Goal: Task Accomplishment & Management: Use online tool/utility

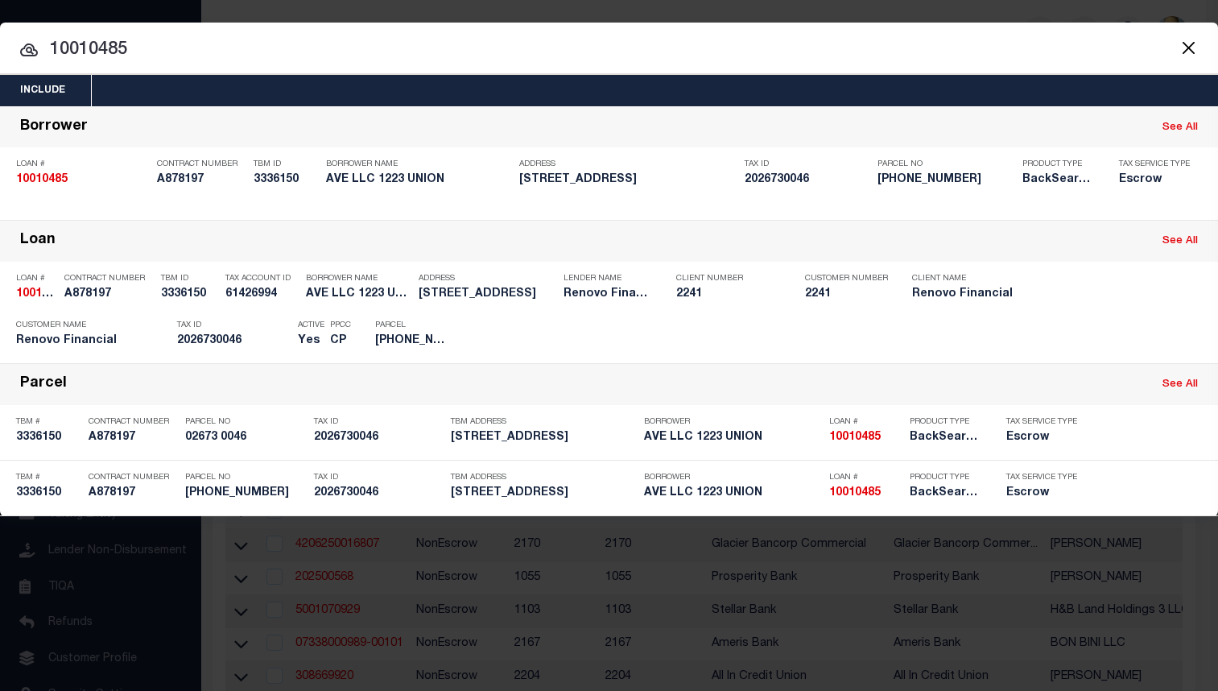
select select "200"
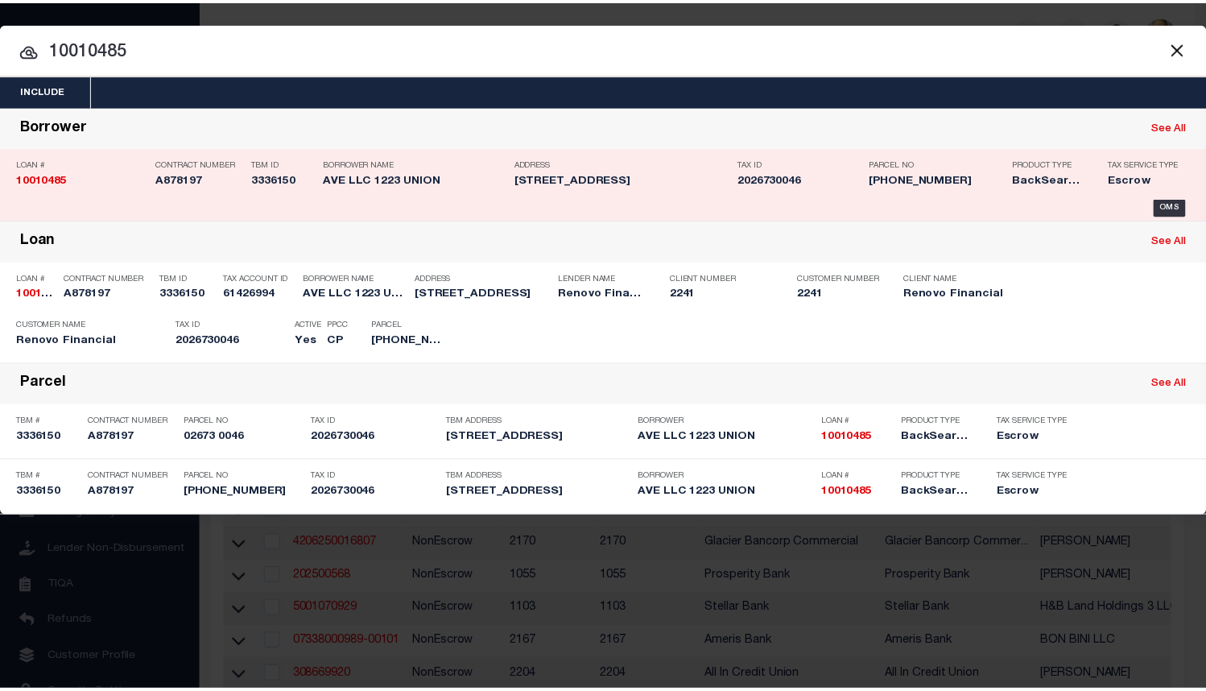
scroll to position [93, 0]
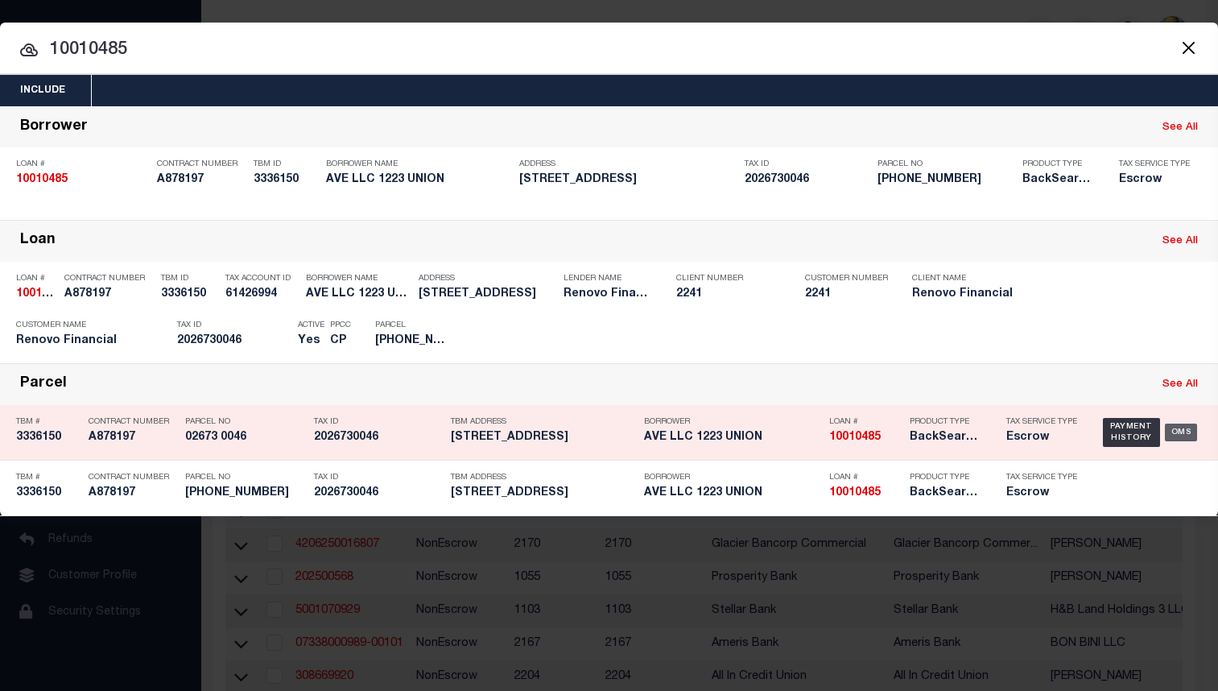
click at [1181, 437] on div "OMS" at bounding box center [1181, 432] width 33 height 18
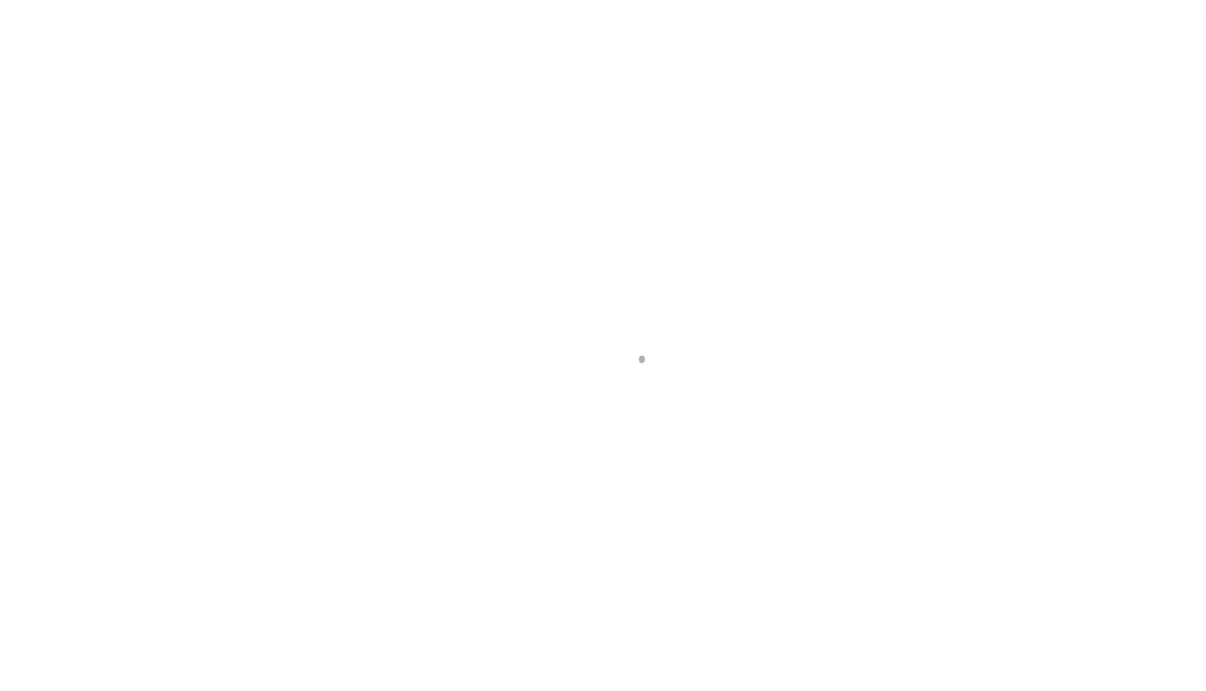
select select "25067"
select select "10"
select select "Escrow"
type input "[STREET_ADDRESS]"
type input "02673 0046"
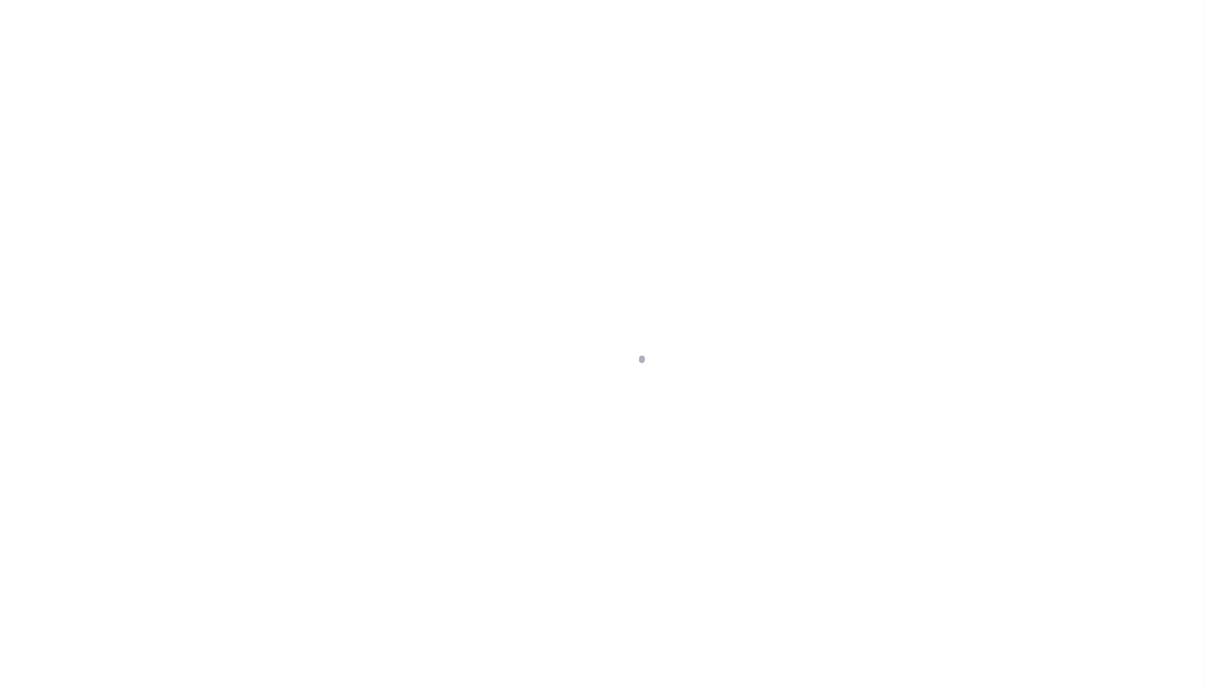
type input "BRONX NY 104592294"
type input "a0kUS0000018C1p"
type input "NY"
select select
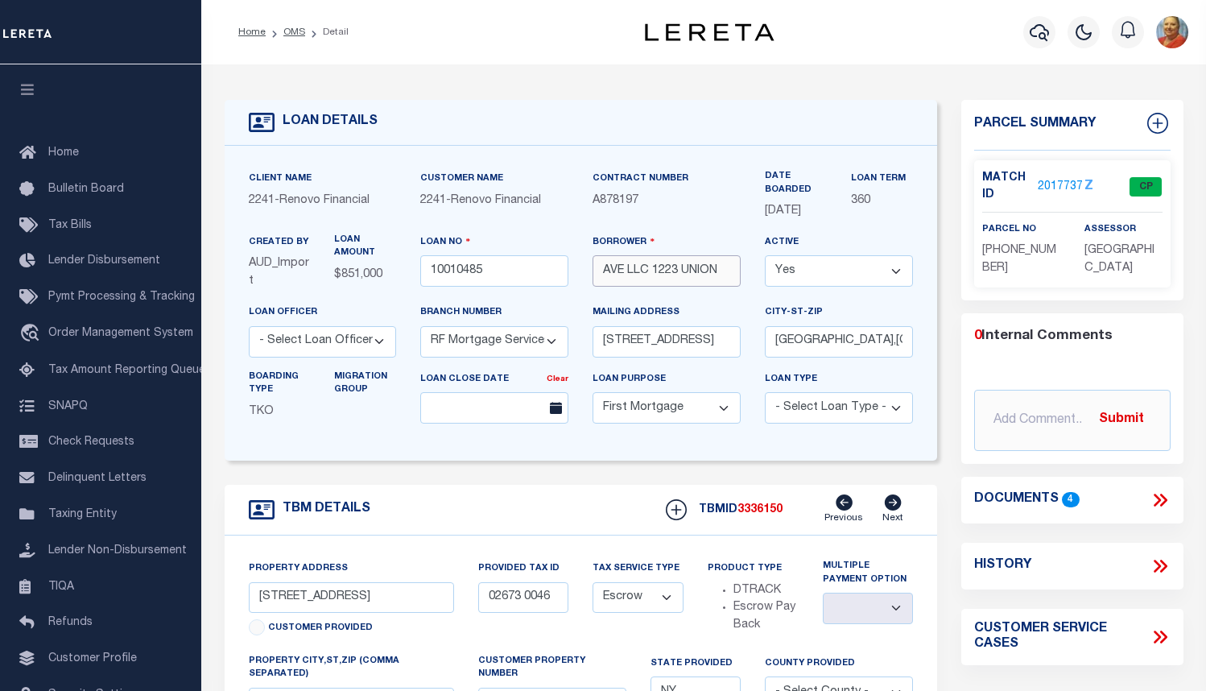
drag, startPoint x: 729, startPoint y: 274, endPoint x: 600, endPoint y: 274, distance: 129.6
click at [600, 274] on input "AVE LLC 1223 UNION" at bounding box center [666, 270] width 148 height 31
drag, startPoint x: 487, startPoint y: 272, endPoint x: 432, endPoint y: 270, distance: 54.8
click at [432, 270] on input "10010485" at bounding box center [494, 270] width 148 height 31
drag, startPoint x: 723, startPoint y: 277, endPoint x: 584, endPoint y: 273, distance: 138.5
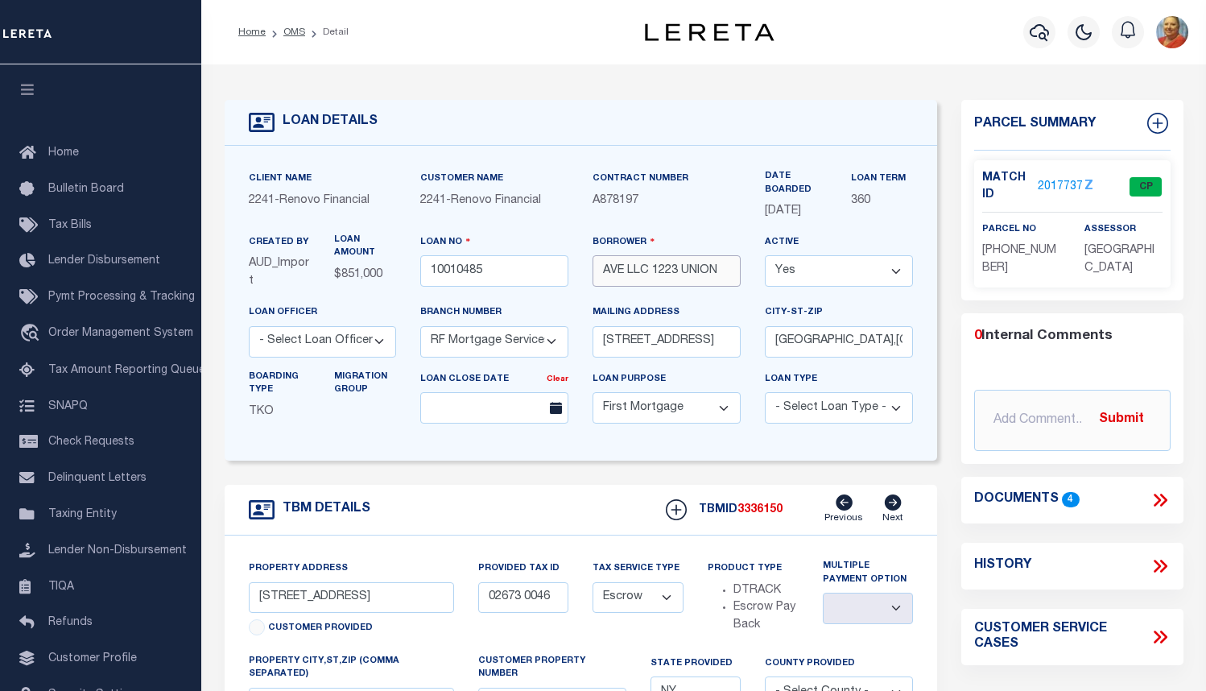
click at [584, 273] on div "Borrower AVE LLC [STREET_ADDRESS]" at bounding box center [666, 268] width 172 height 70
click at [1042, 29] on icon "button" at bounding box center [1038, 32] width 19 height 19
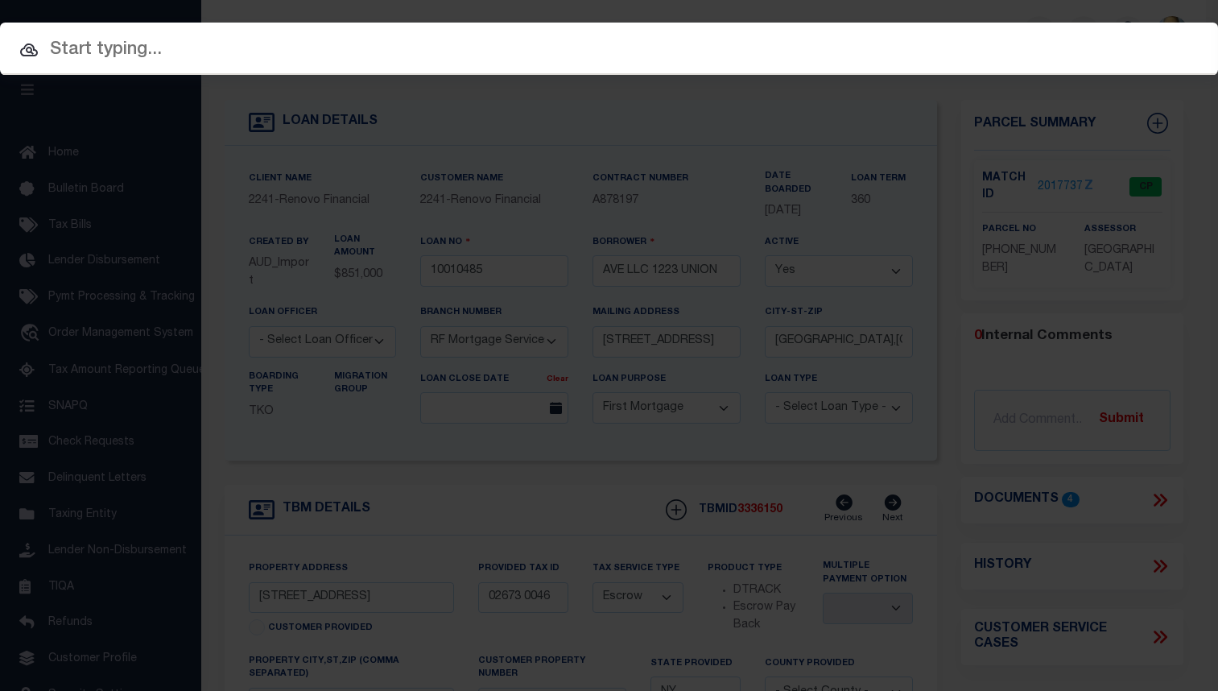
click at [189, 56] on input "text" at bounding box center [609, 50] width 1218 height 28
paste input "10010627"
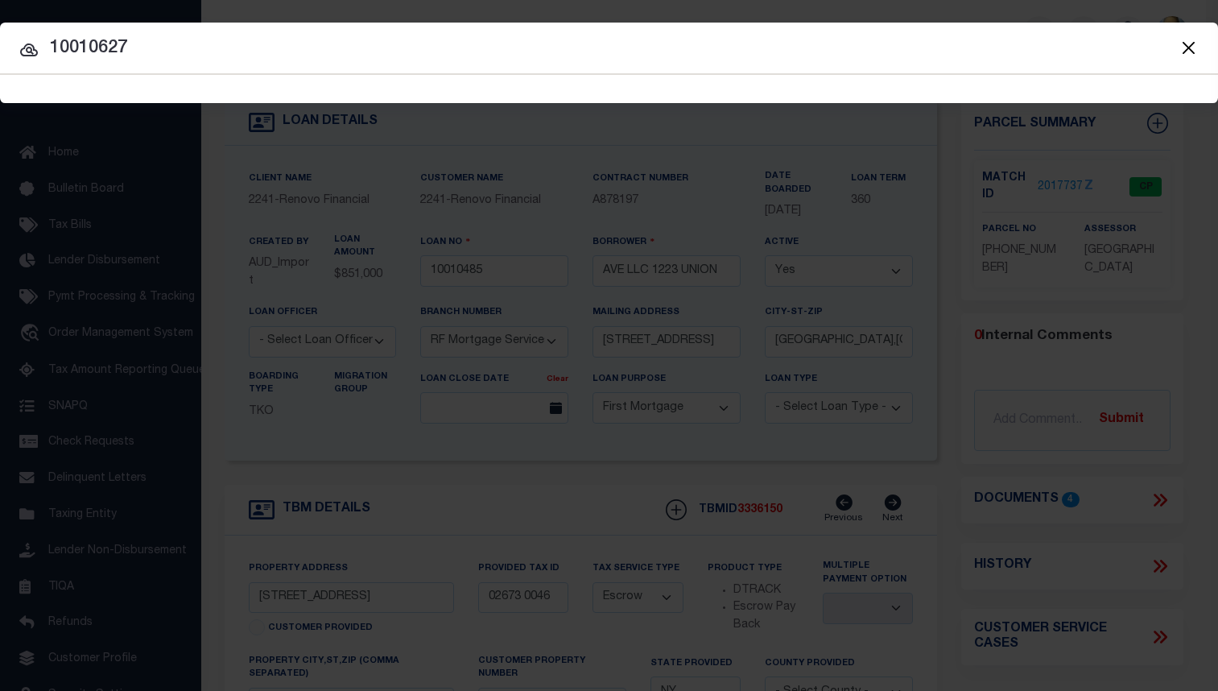
type input "10010627"
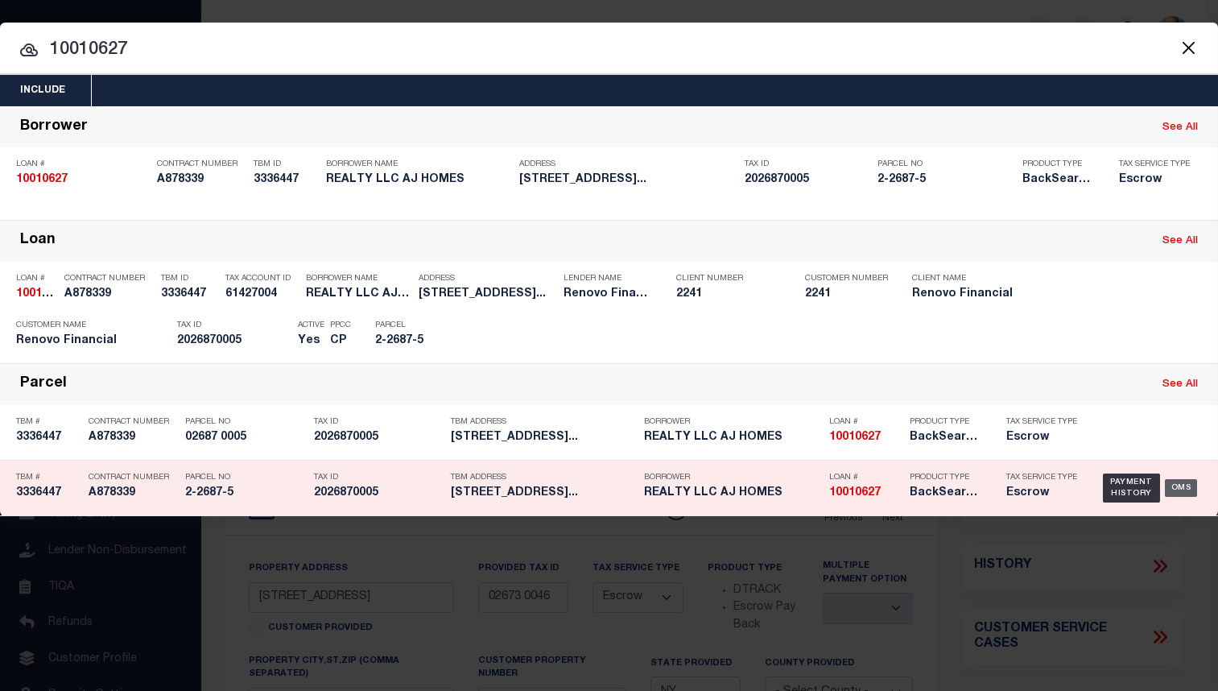
click at [1187, 489] on div "OMS" at bounding box center [1181, 488] width 33 height 18
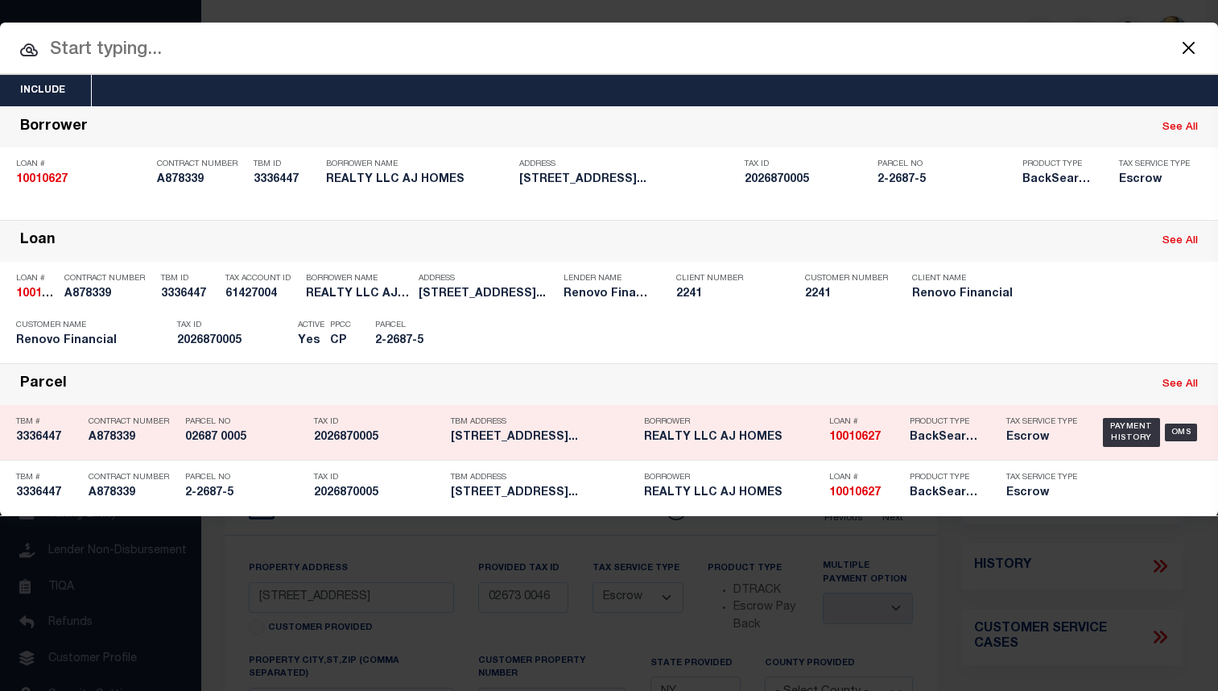
type input "10010627"
type input "REALTY LLC AJ HOMES"
type input "651 MANIDA ST"
type input "[GEOGRAPHIC_DATA],[GEOGRAPHIC_DATA],10474"
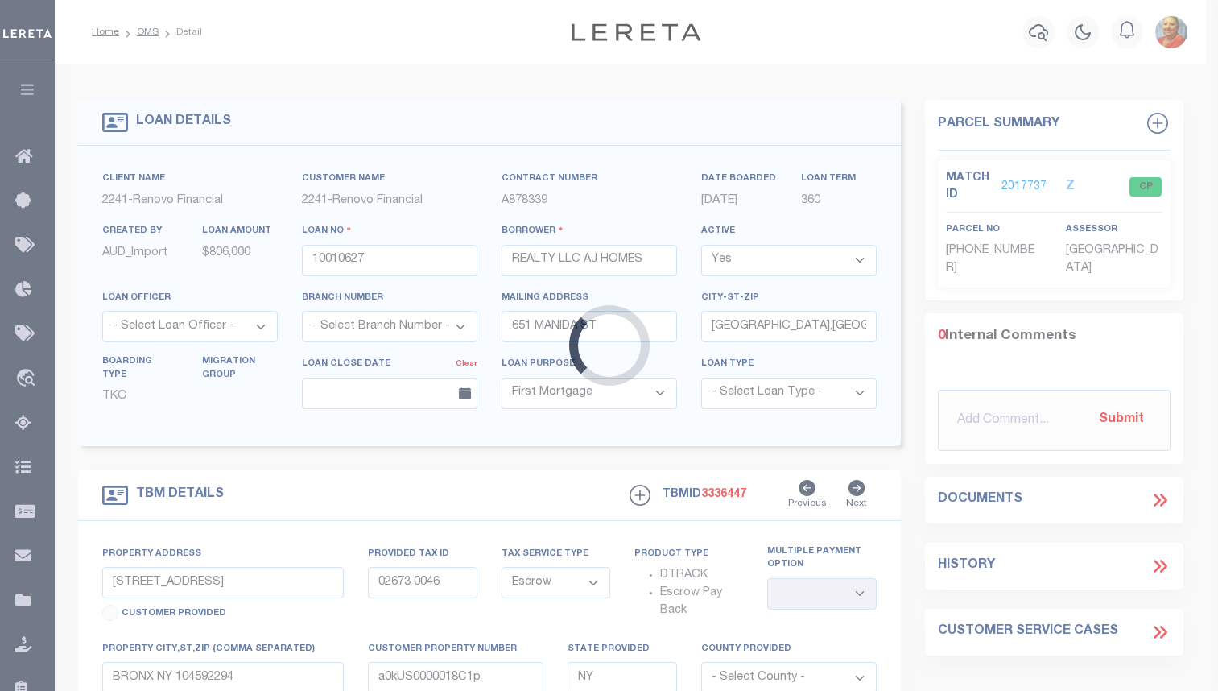
type input "[STREET_ADDRESS]"
type input "02687 0005"
type input "BRONX NY 104552466"
type input "a0kUS0000018FR7"
select select
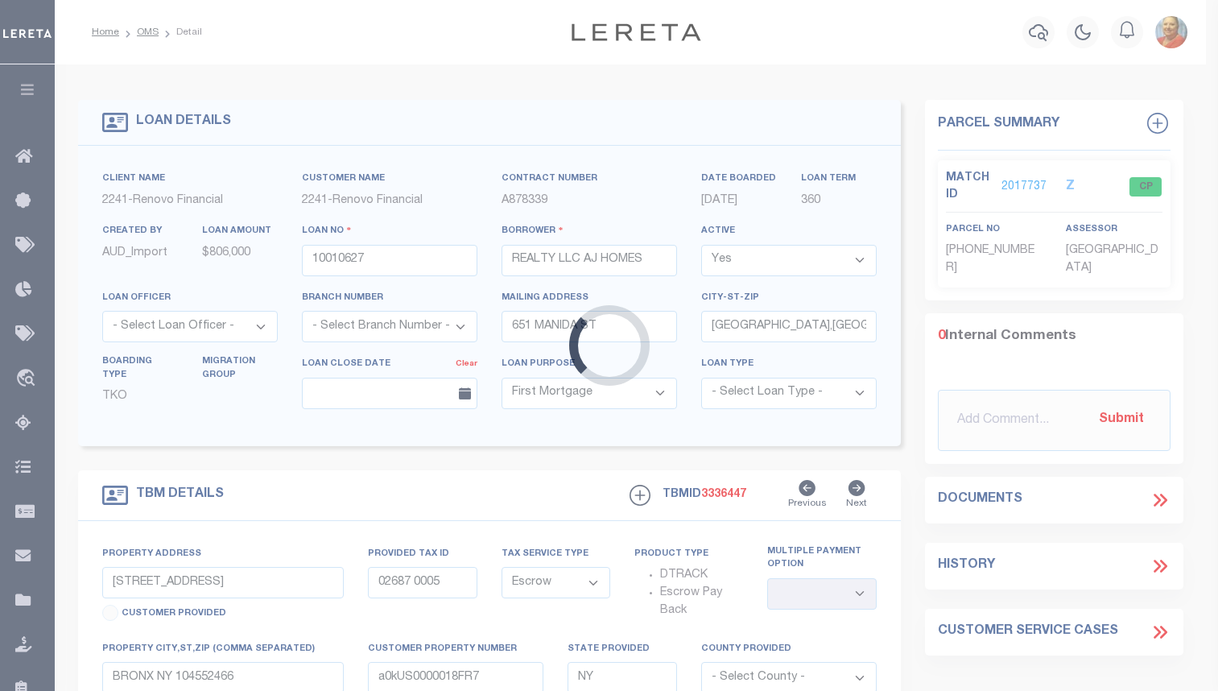
select select
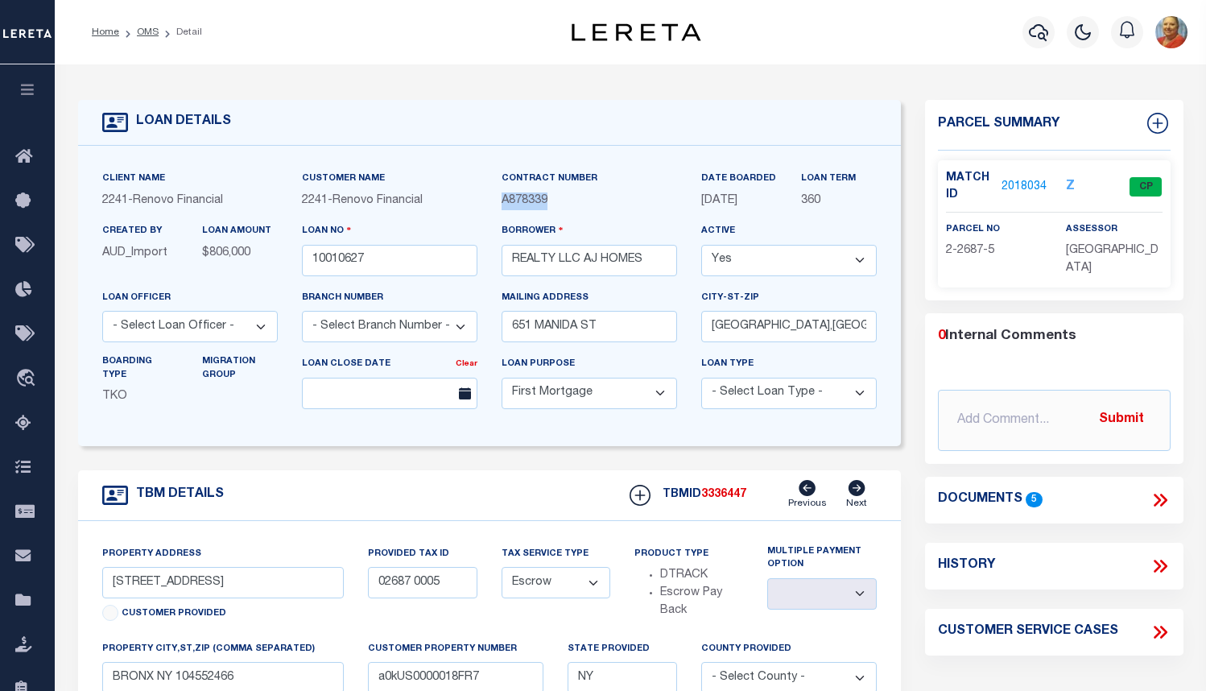
drag, startPoint x: 554, startPoint y: 201, endPoint x: 503, endPoint y: 202, distance: 50.7
click at [503, 202] on p "A878339" at bounding box center [588, 201] width 175 height 18
copy span "A878339"
drag, startPoint x: 646, startPoint y: 267, endPoint x: 510, endPoint y: 262, distance: 137.0
click at [510, 262] on input "REALTY LLC AJ HOMES" at bounding box center [588, 260] width 175 height 31
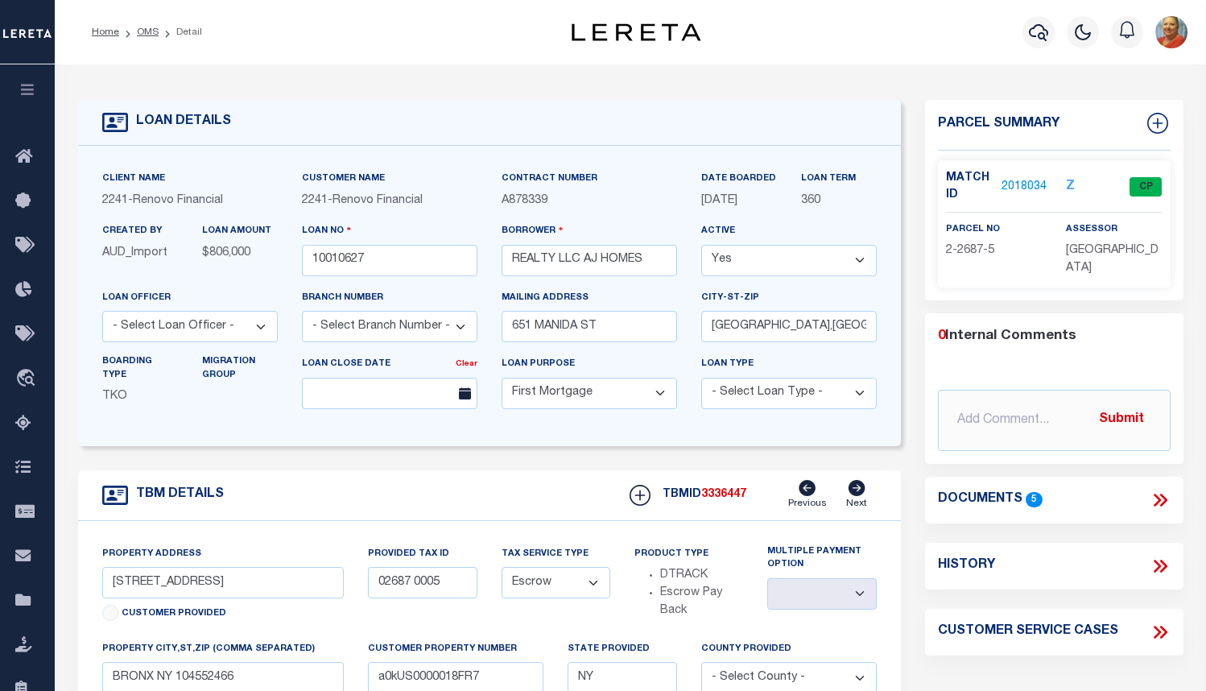
click at [1182, 69] on div "LOAN DETAILS Client Name 2241" at bounding box center [630, 558] width 1151 height 988
click at [1040, 35] on icon "button" at bounding box center [1038, 32] width 19 height 17
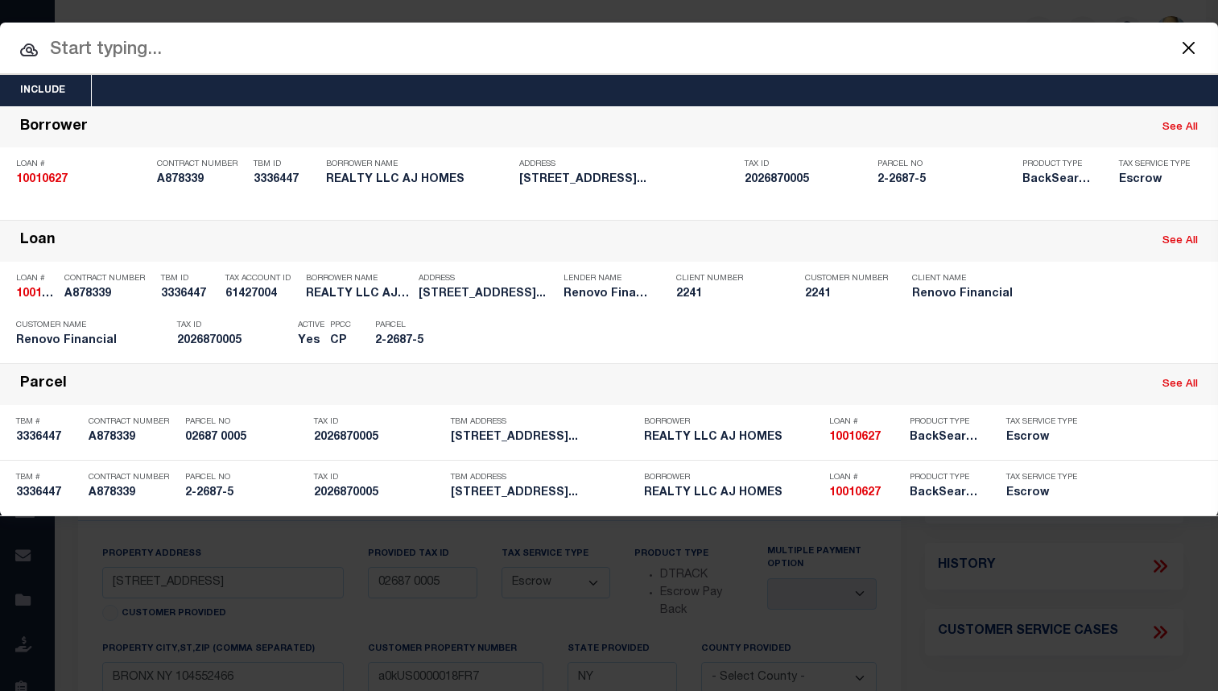
click at [141, 54] on input "text" at bounding box center [609, 50] width 1218 height 28
paste input "10010524"
type input "10010524"
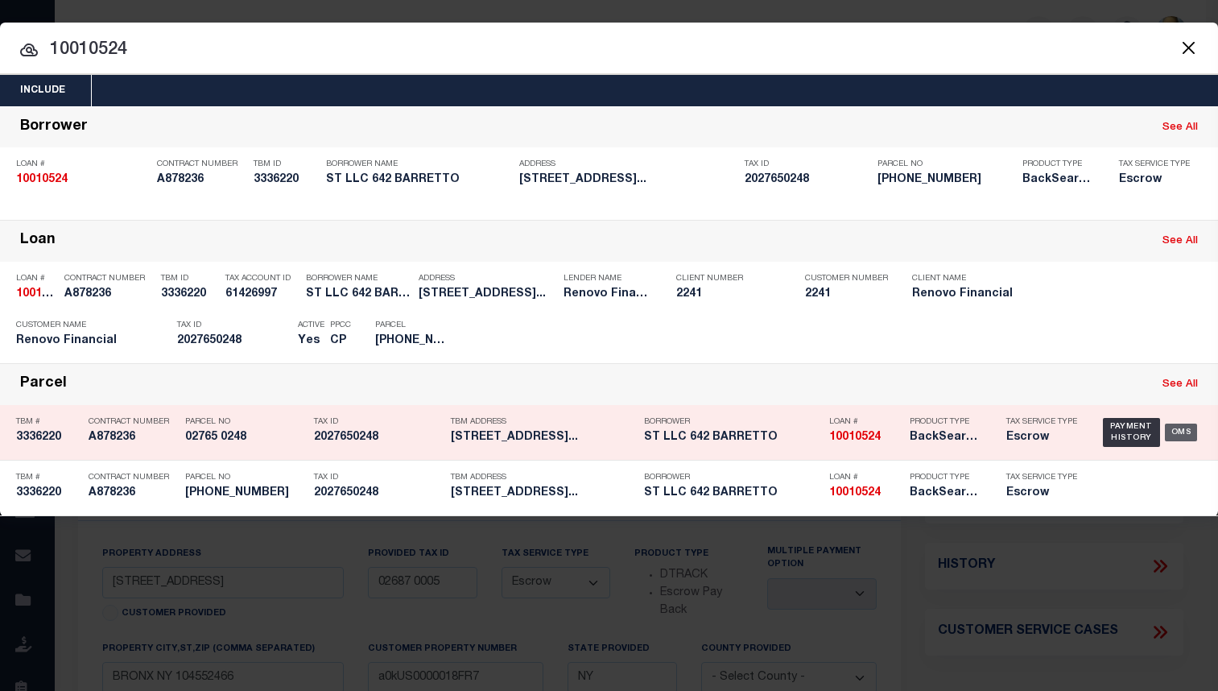
click at [1174, 431] on div "OMS" at bounding box center [1181, 432] width 33 height 18
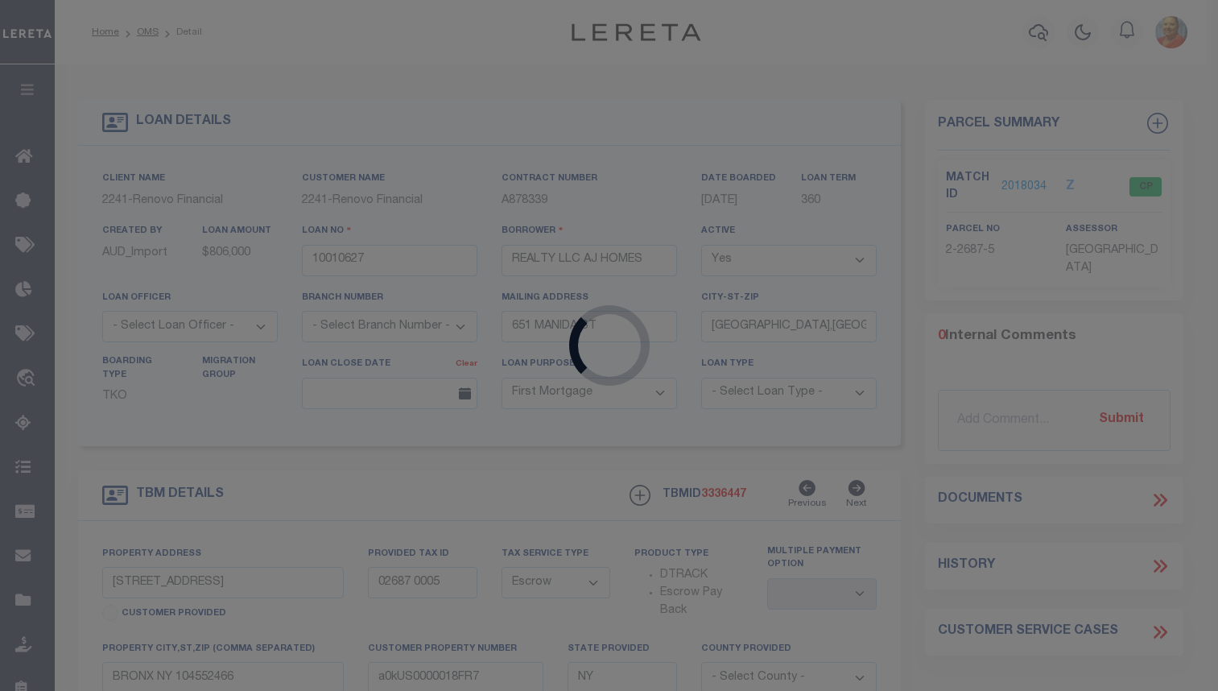
type input "10010524"
type input "ST LLC 642 BARRETTO"
type input "[STREET_ADDRESS]"
type input "[GEOGRAPHIC_DATA],[GEOGRAPHIC_DATA],10466"
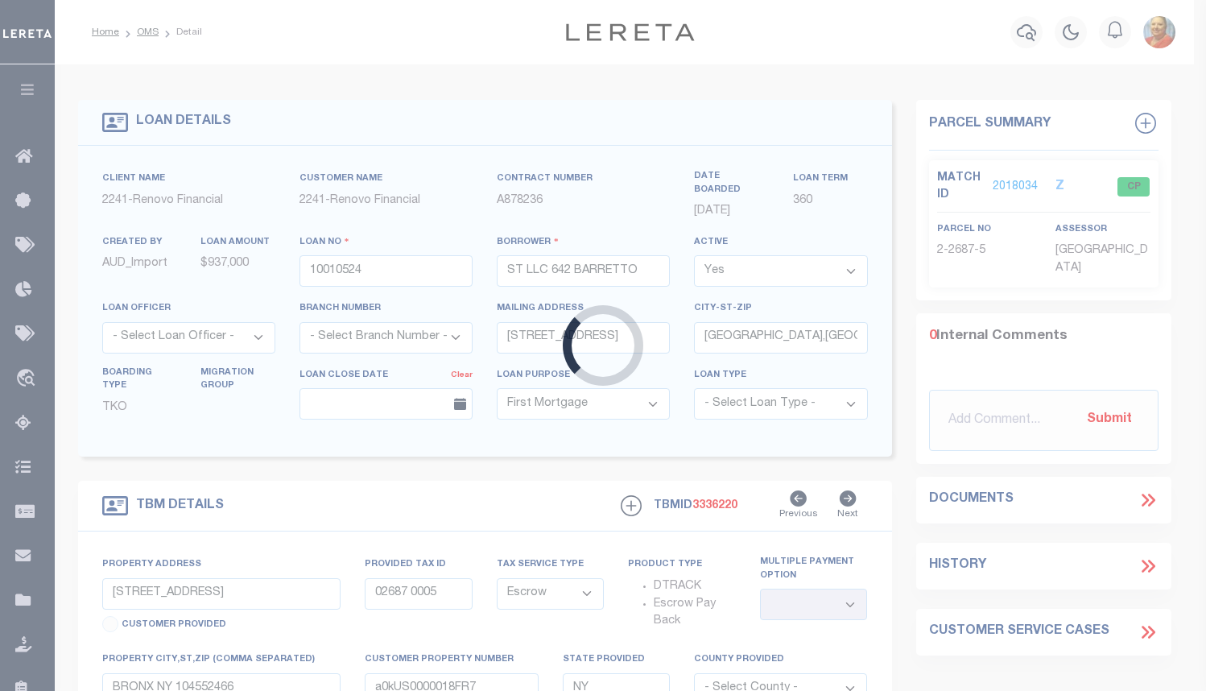
type input "[STREET_ADDRESS]"
type input "02765 0248"
type input "BRONX NY 104746341"
type input "a0kUS0000018DPJ"
select select
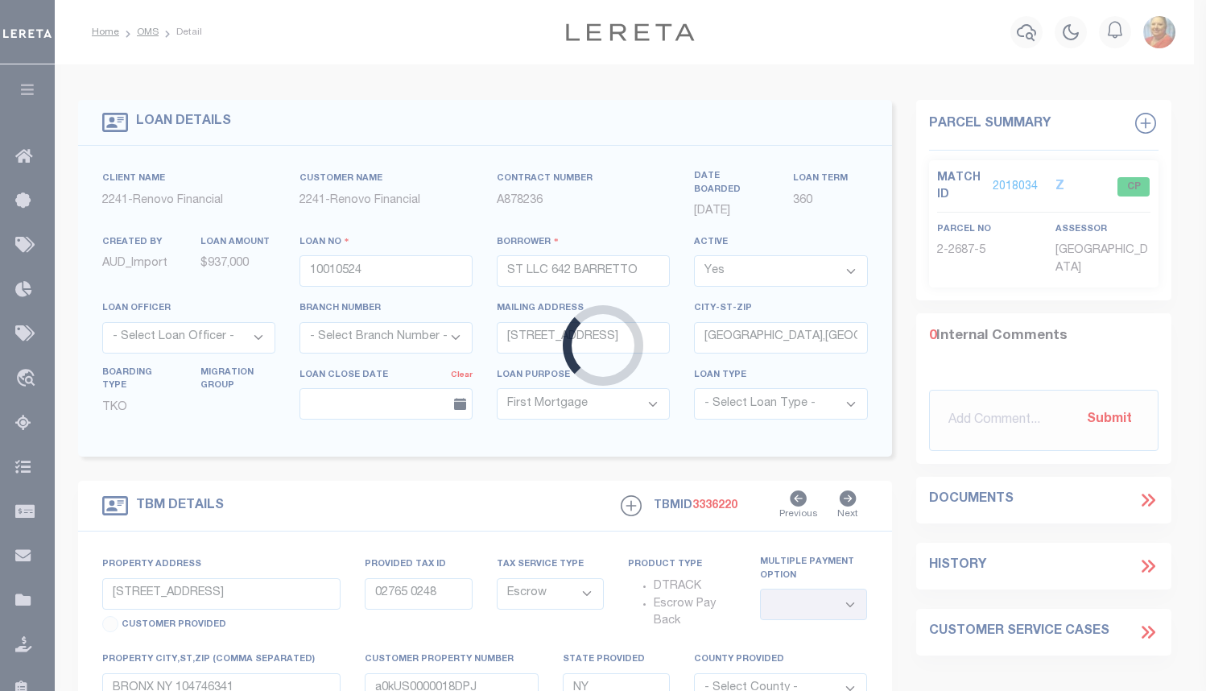
select select
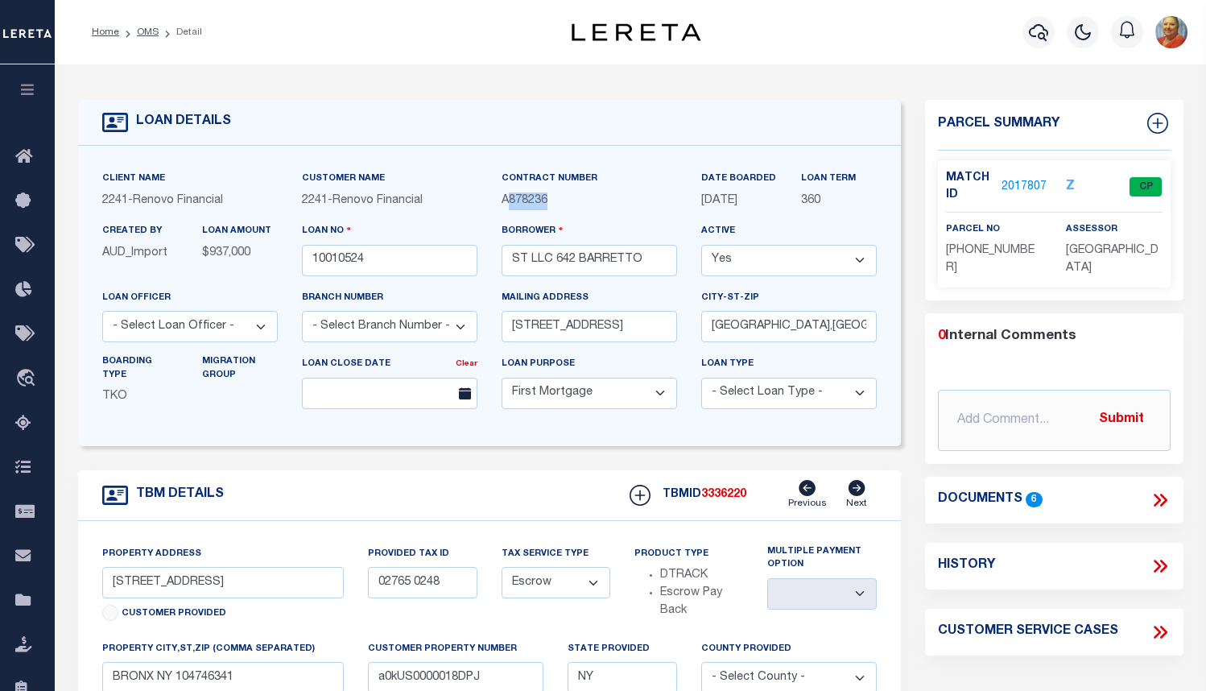
drag, startPoint x: 551, startPoint y: 210, endPoint x: 507, endPoint y: 204, distance: 44.7
click at [507, 204] on p "A878236" at bounding box center [588, 201] width 175 height 18
copy span "878236"
drag, startPoint x: 651, startPoint y: 266, endPoint x: 508, endPoint y: 268, distance: 143.3
click at [508, 268] on input "ST LLC 642 BARRETTO" at bounding box center [588, 260] width 175 height 31
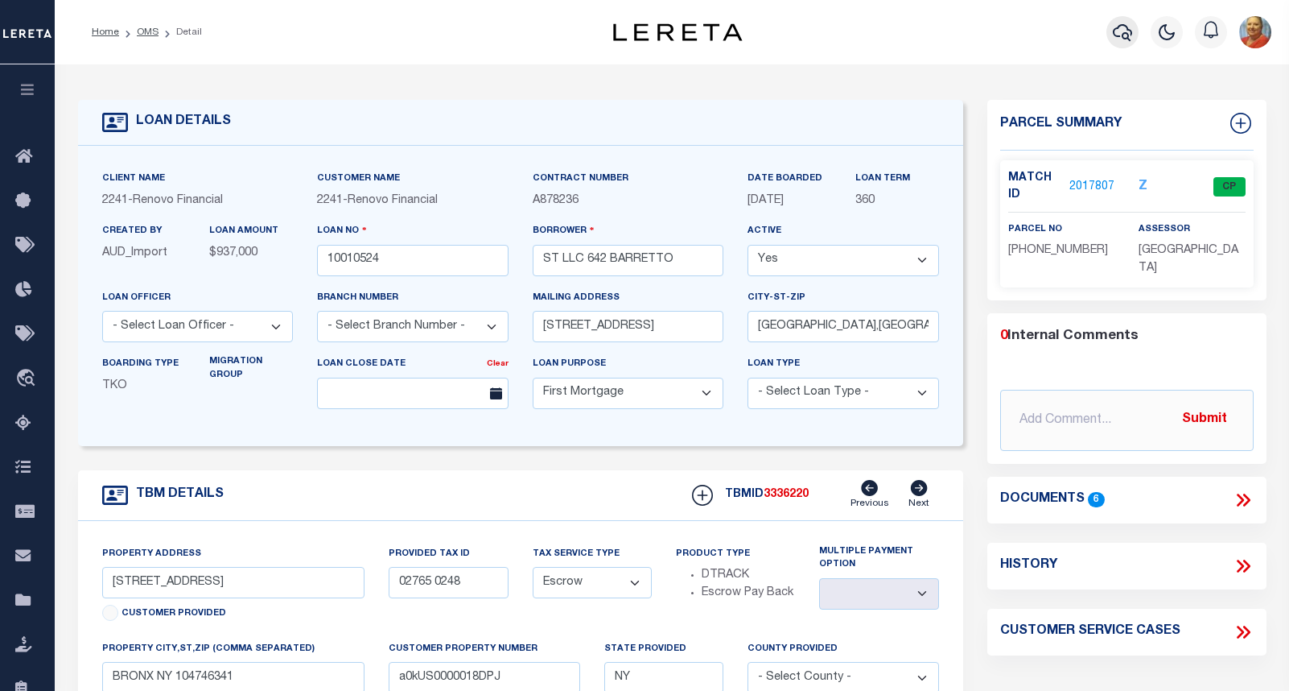
click at [1121, 32] on icon "button" at bounding box center [1122, 32] width 19 height 19
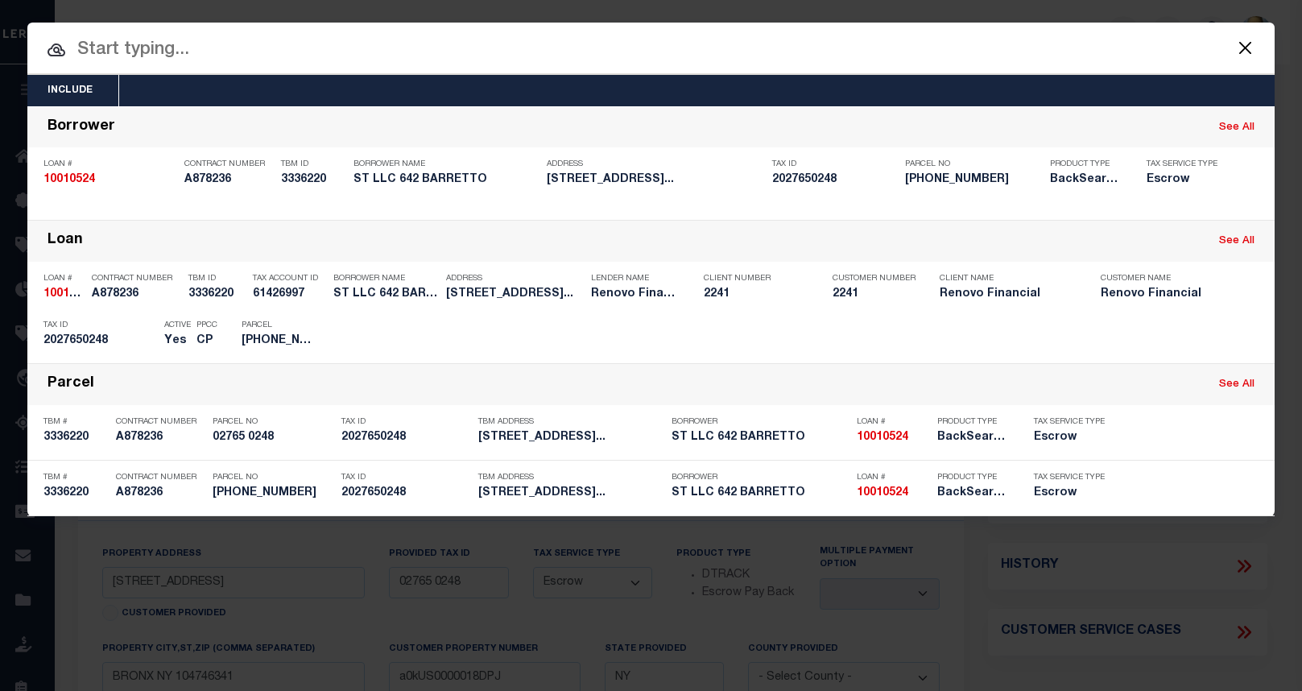
paste input "10010526"
type input "10010526"
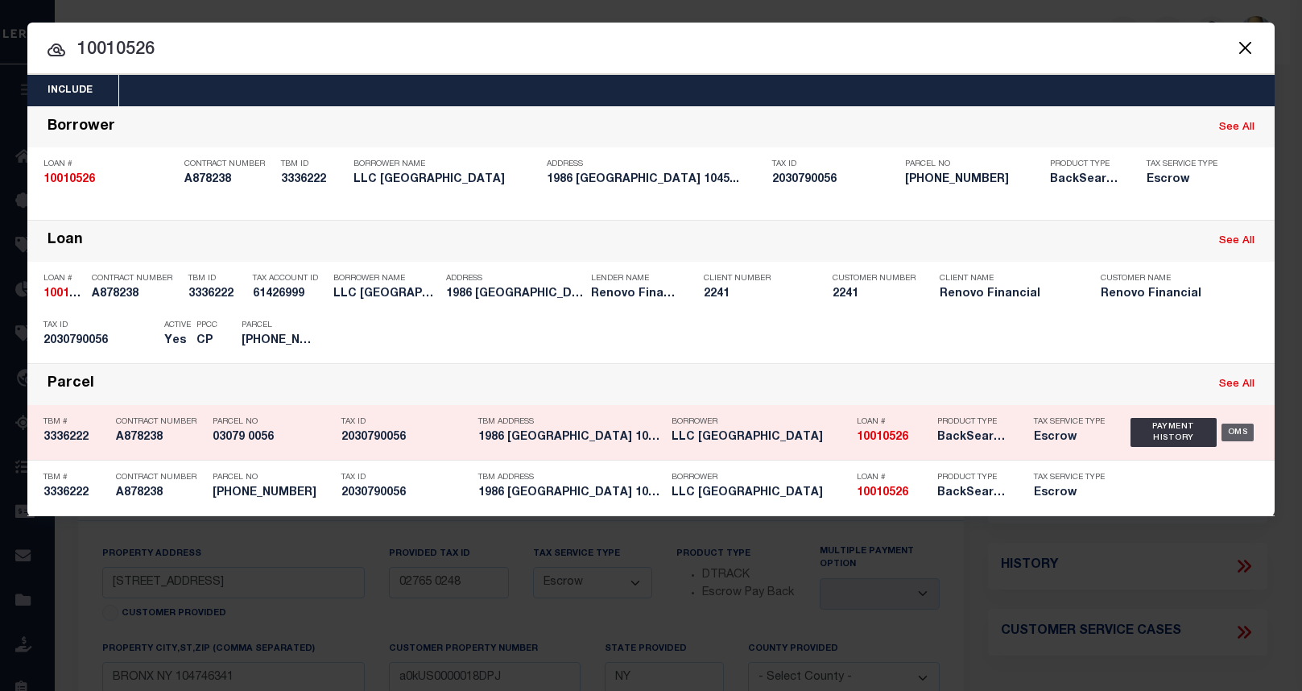
click at [1205, 435] on div "OMS" at bounding box center [1237, 432] width 33 height 18
type input "10010526"
type input "LLC [GEOGRAPHIC_DATA]"
type input "[STREET_ADDRESS]"
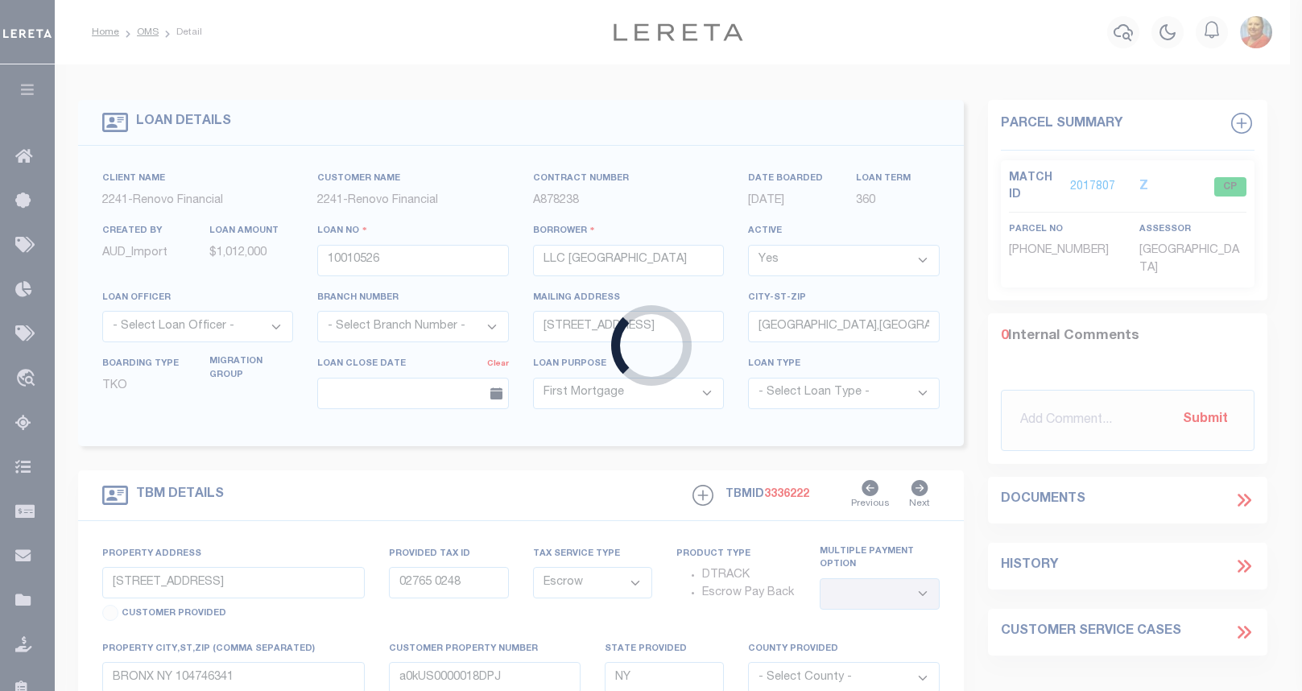
type input "1986 [GEOGRAPHIC_DATA]"
type input "03079 0056"
type input "BRONX NY 104574938"
type input "a0kUS0000018DU9"
select select
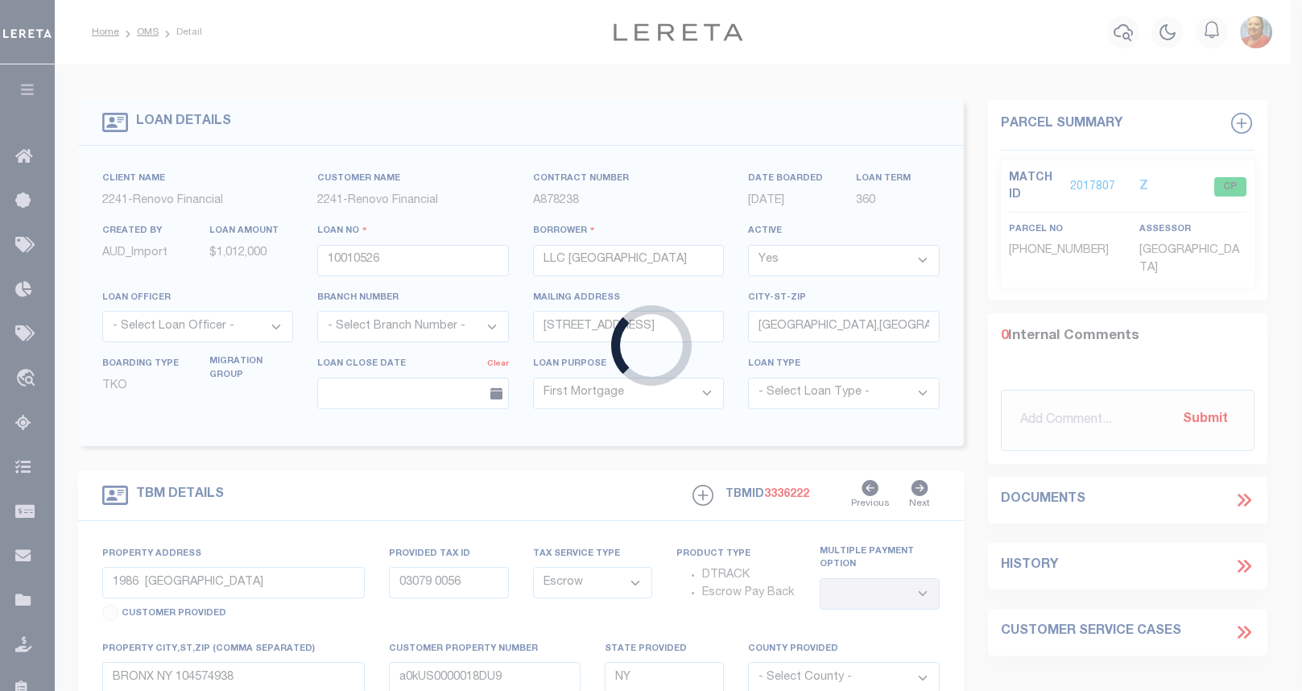
select select
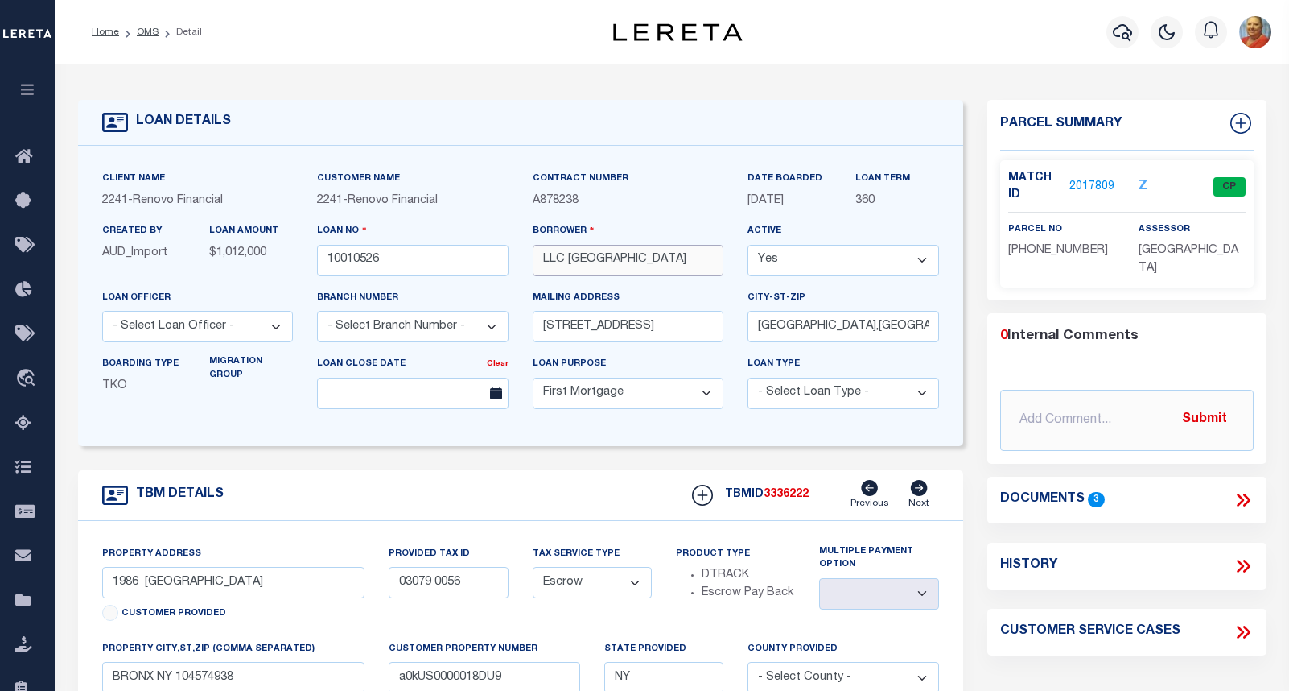
drag, startPoint x: 649, startPoint y: 266, endPoint x: 545, endPoint y: 260, distance: 104.0
click at [545, 260] on input "LLC [GEOGRAPHIC_DATA]" at bounding box center [629, 260] width 192 height 31
click at [408, 391] on input "text" at bounding box center [413, 393] width 192 height 31
drag, startPoint x: 402, startPoint y: 263, endPoint x: 326, endPoint y: 262, distance: 76.5
click at [326, 262] on input "10010526" at bounding box center [413, 260] width 192 height 31
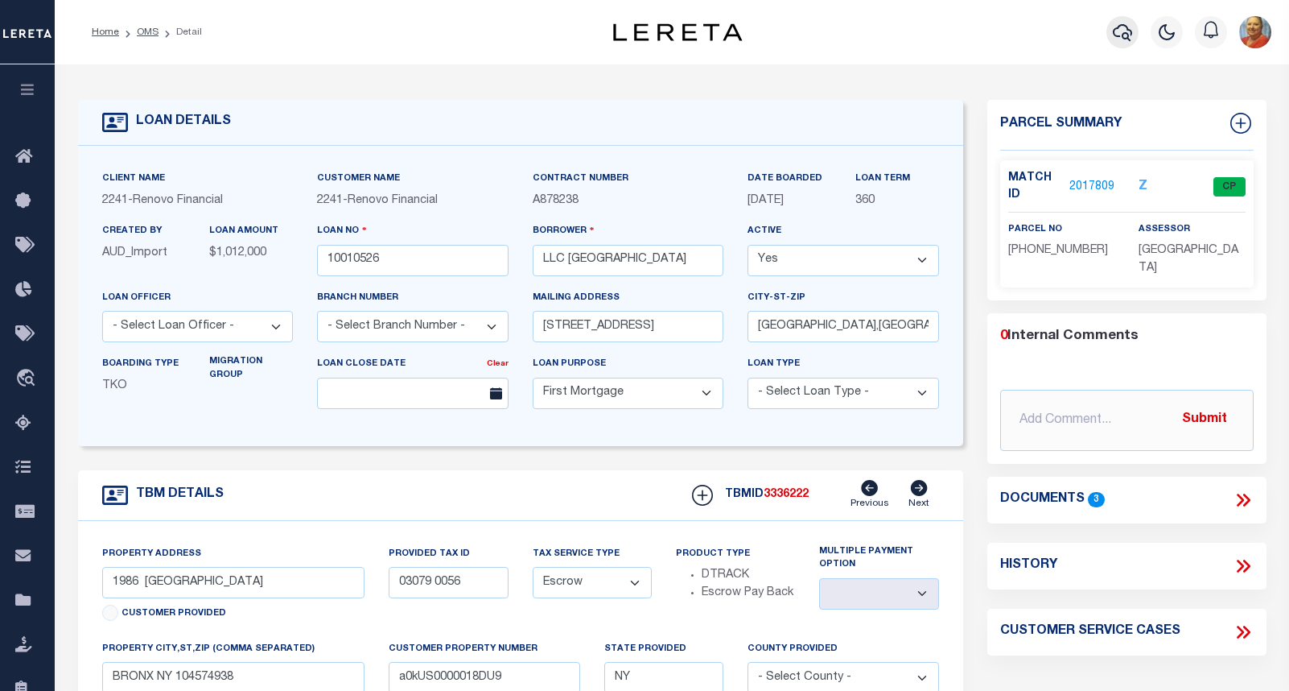
click at [1131, 31] on button "button" at bounding box center [1123, 32] width 32 height 32
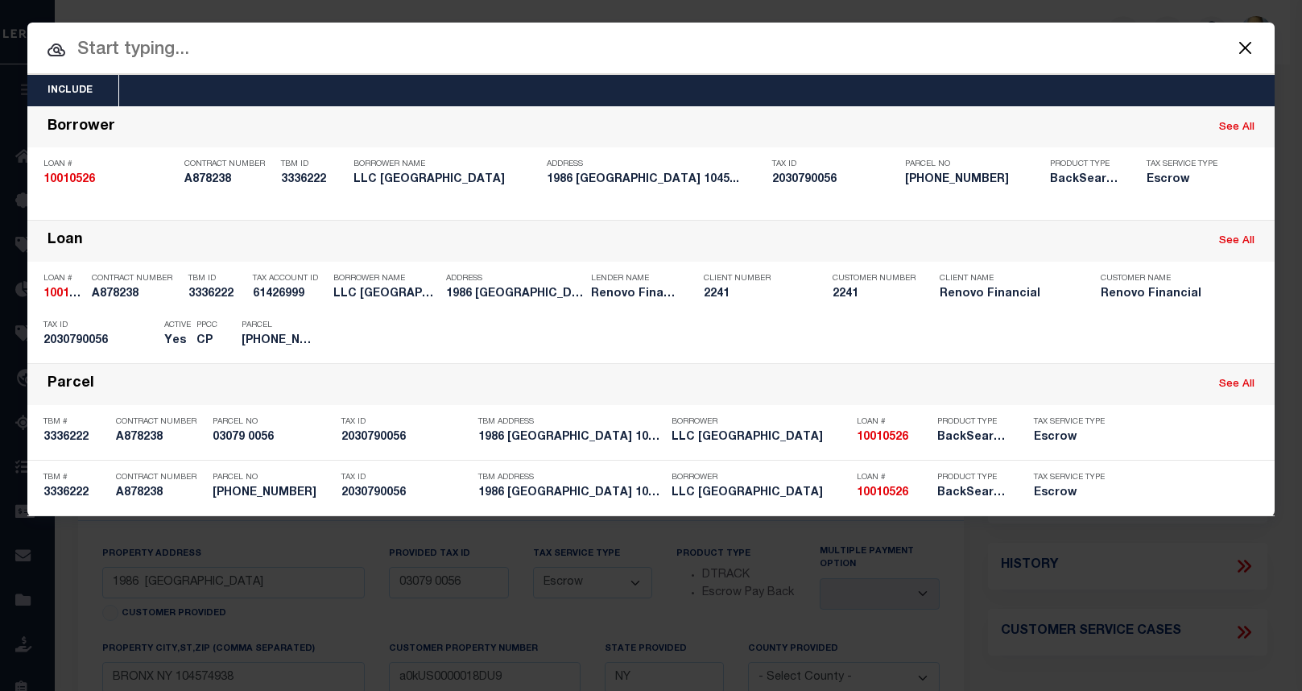
paste input "10010525"
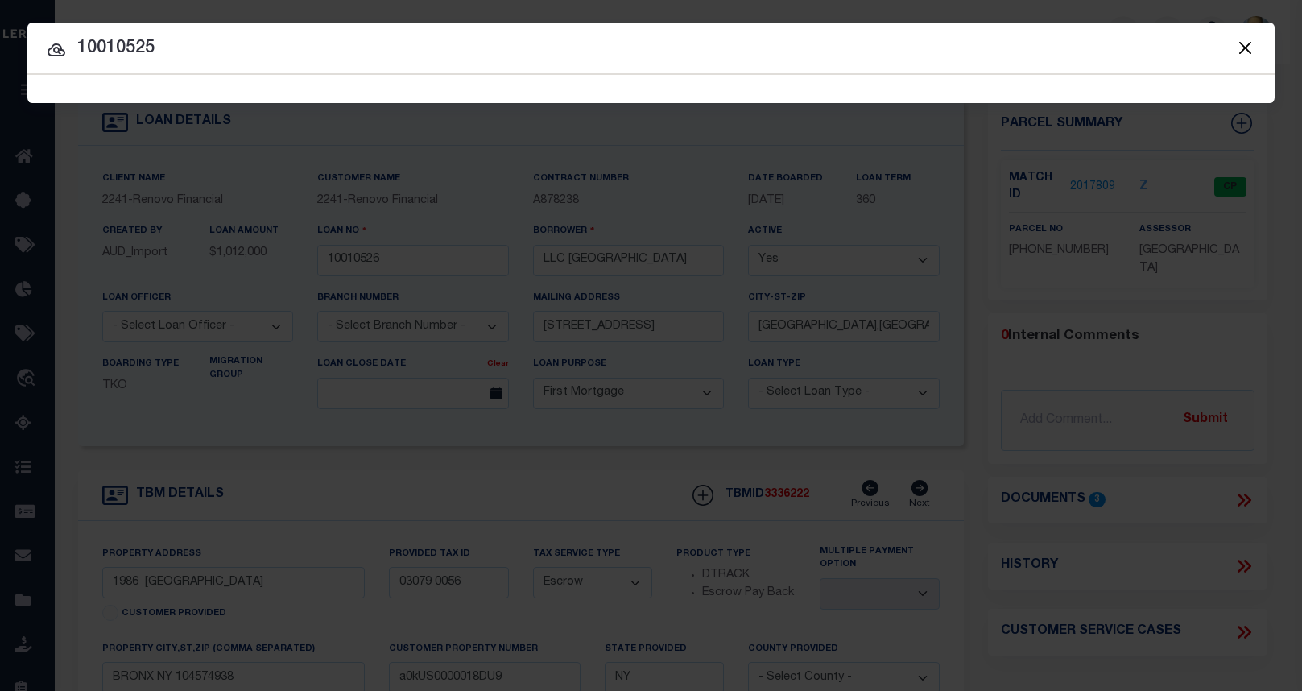
type input "10010525"
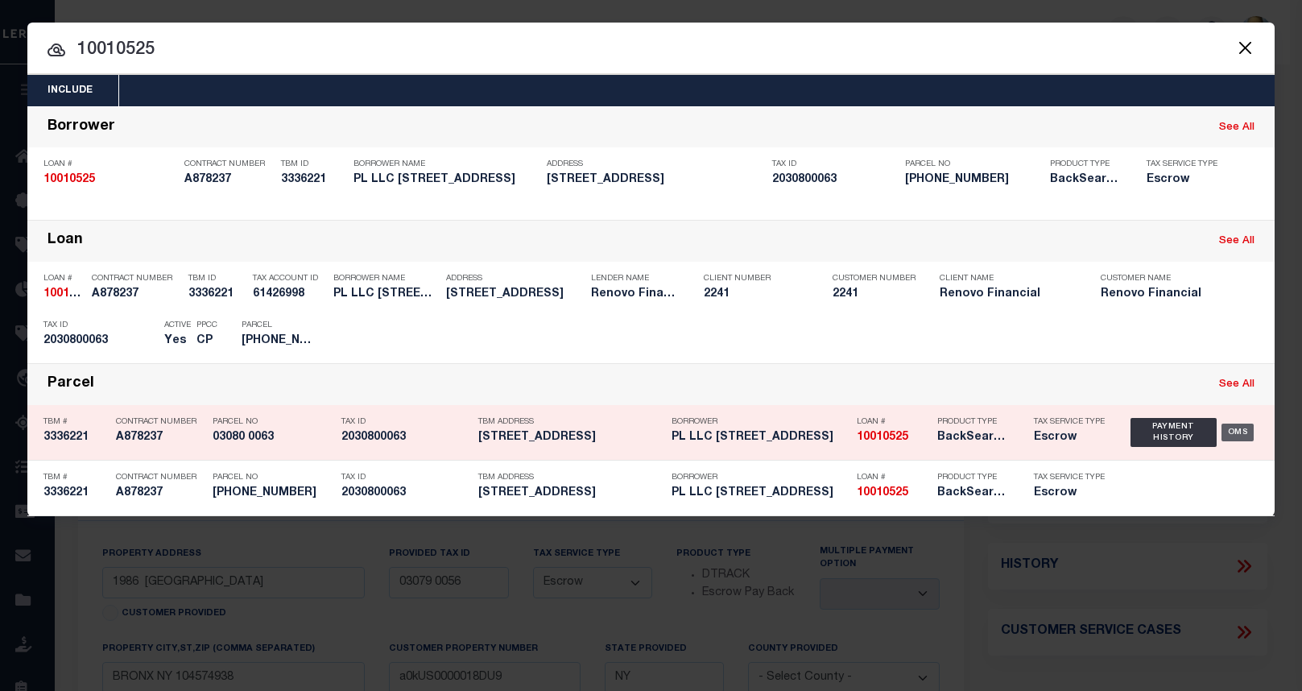
click at [1205, 434] on div "OMS" at bounding box center [1237, 432] width 33 height 18
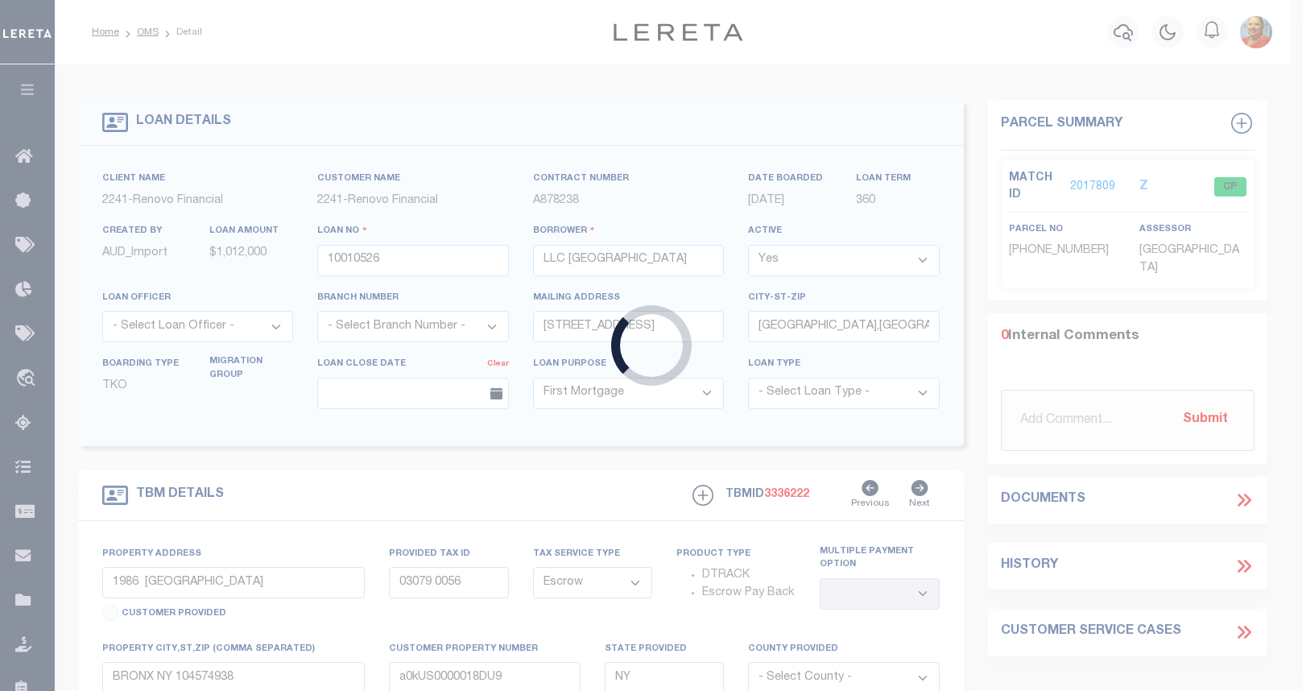
type input "10010525"
type input "PL LLC [STREET_ADDRESS]"
type input "[STREET_ADDRESS]"
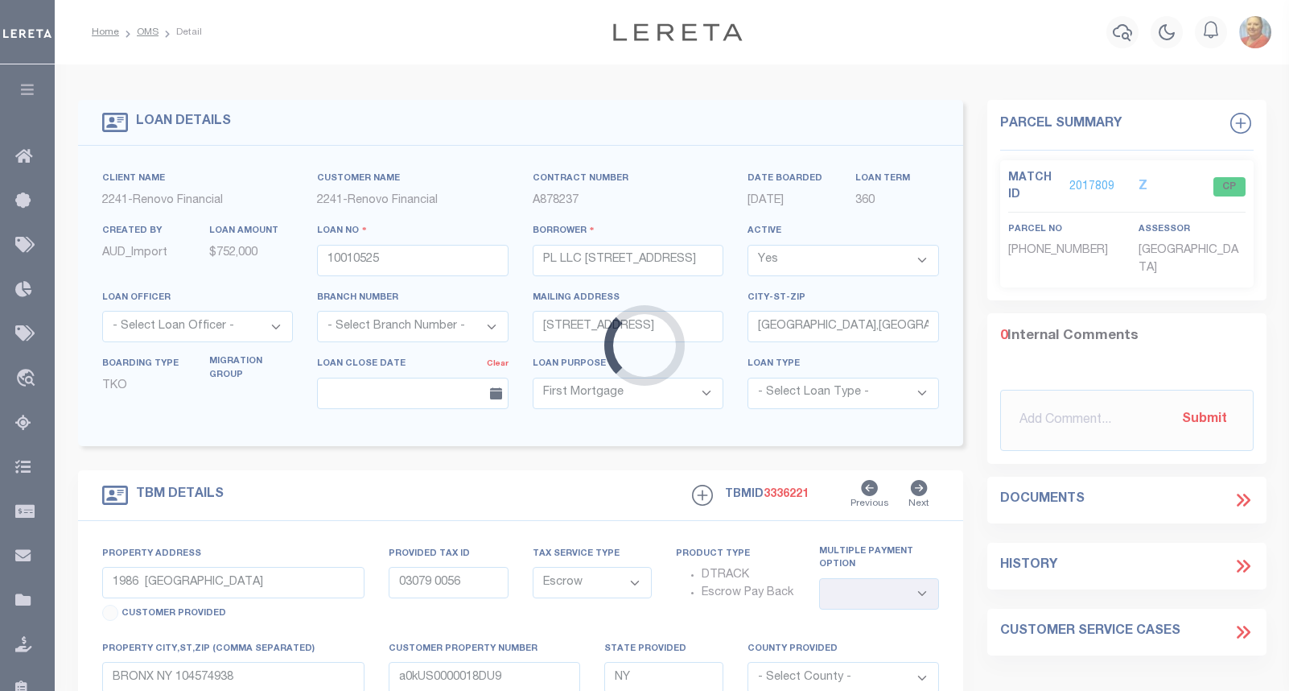
type input "670 OAKLAND PL"
type input "03080 0063"
type input "BRONX NY 104573503"
type input "a0kUS0000018DQv"
select select
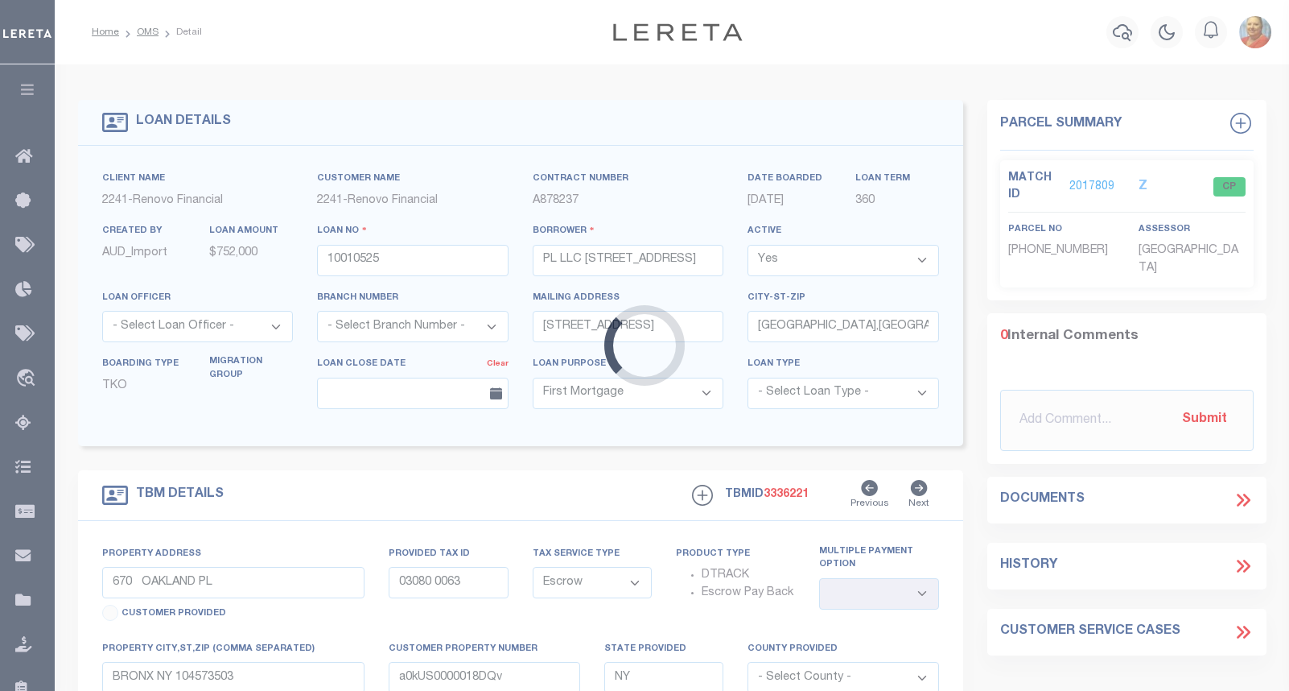
select select
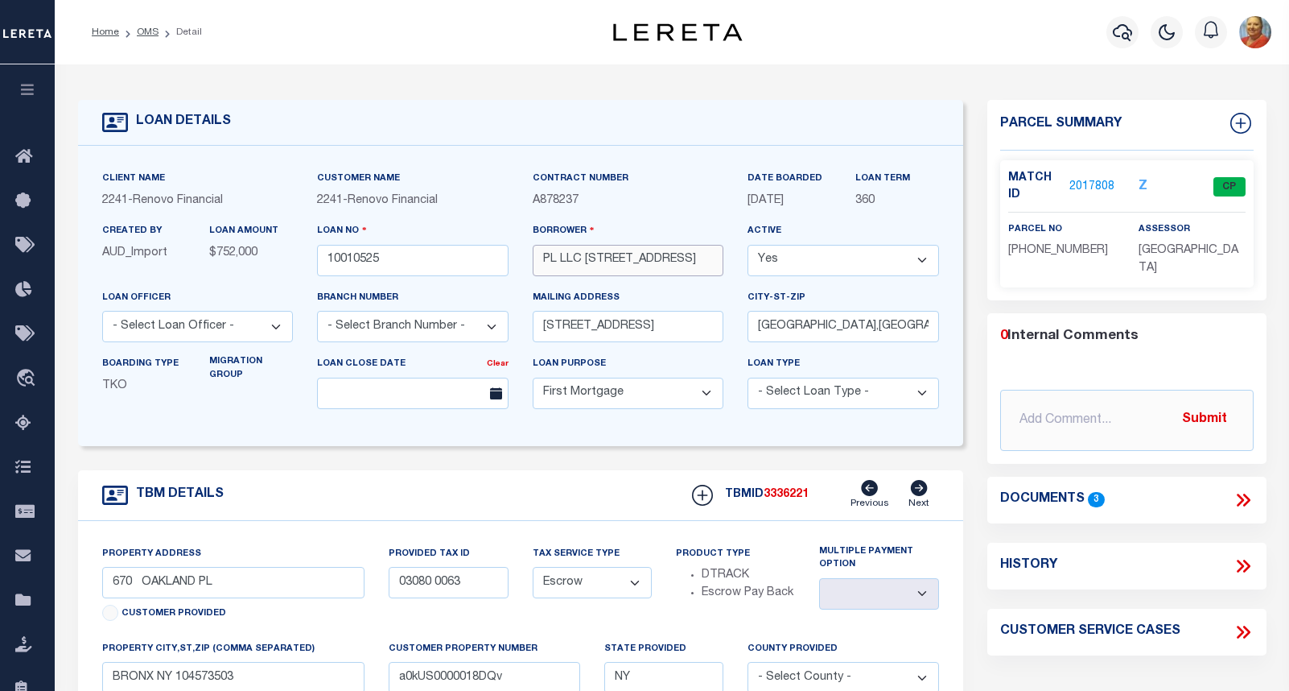
drag, startPoint x: 673, startPoint y: 258, endPoint x: 543, endPoint y: 264, distance: 129.7
click at [543, 264] on input "PL LLC [STREET_ADDRESS]" at bounding box center [629, 260] width 192 height 31
